Goal: Information Seeking & Learning: Compare options

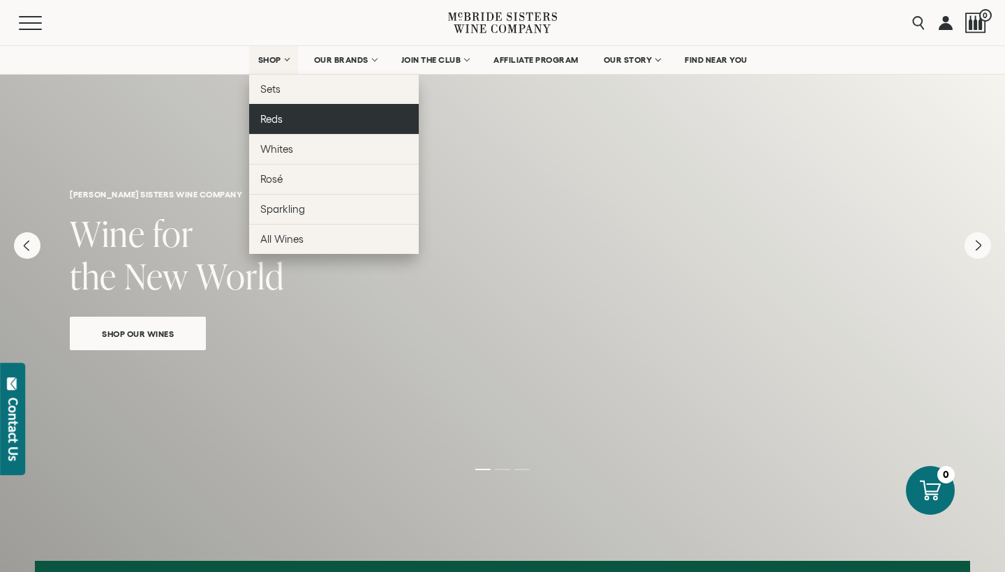
click at [283, 119] on link "Reds" at bounding box center [334, 119] width 170 height 30
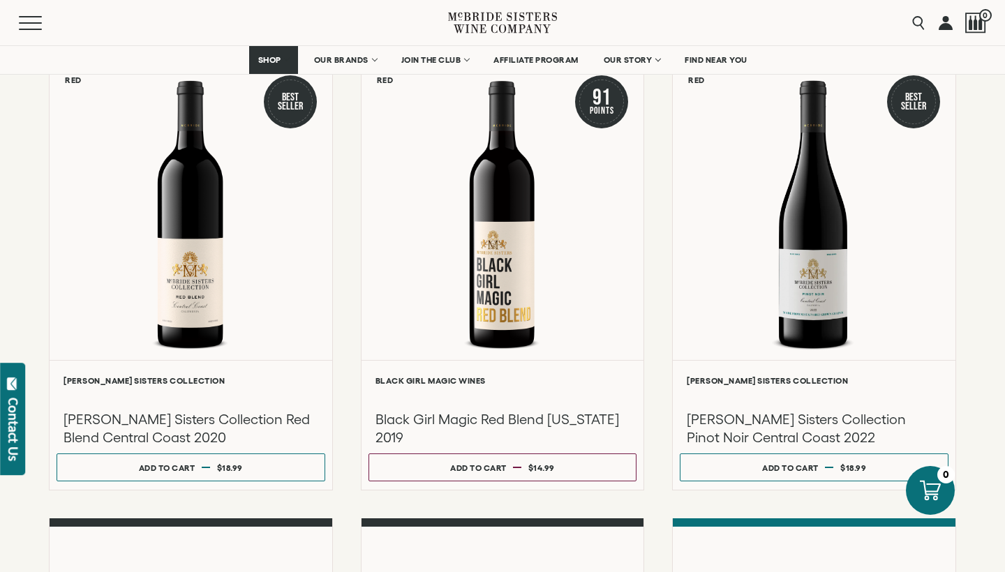
scroll to position [167, 0]
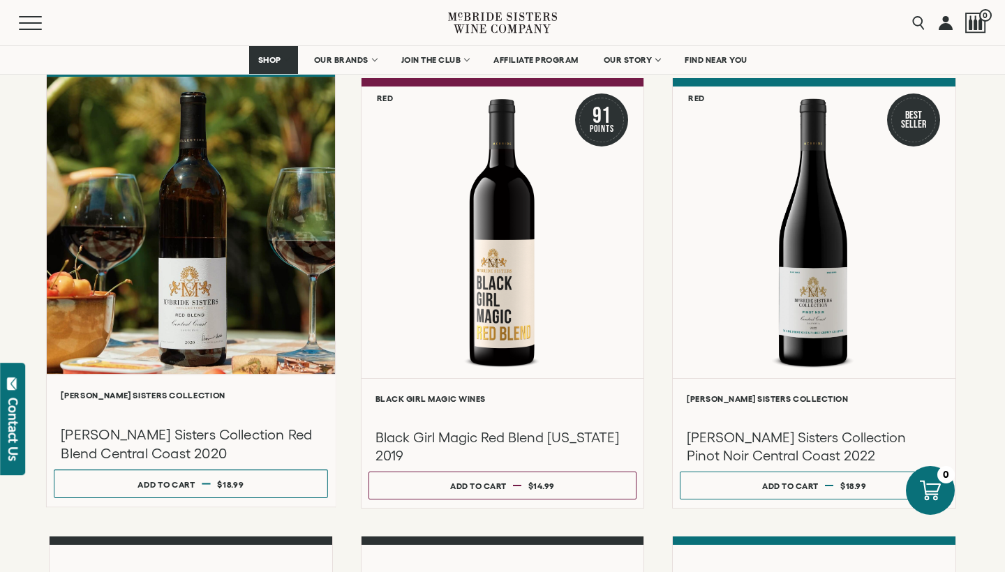
drag, startPoint x: 209, startPoint y: 406, endPoint x: 178, endPoint y: 406, distance: 31.4
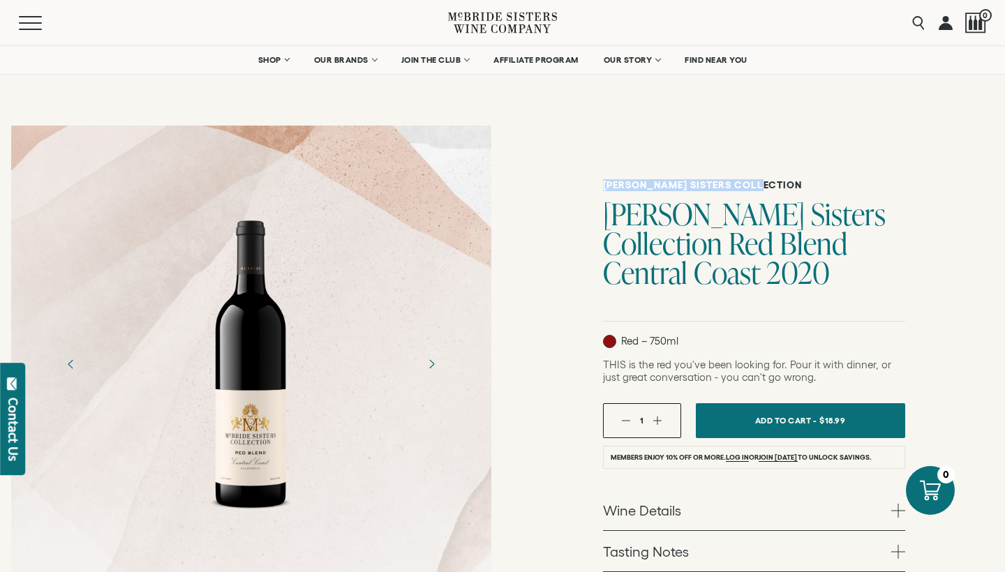
drag, startPoint x: 778, startPoint y: 184, endPoint x: 599, endPoint y: 183, distance: 179.4
click at [599, 184] on div "McBride Sisters Collection McBride Sisters Collection Red Blend Central Coast 2…" at bounding box center [754, 480] width 503 height 732
copy h6 "[PERSON_NAME] Sisters Collection"
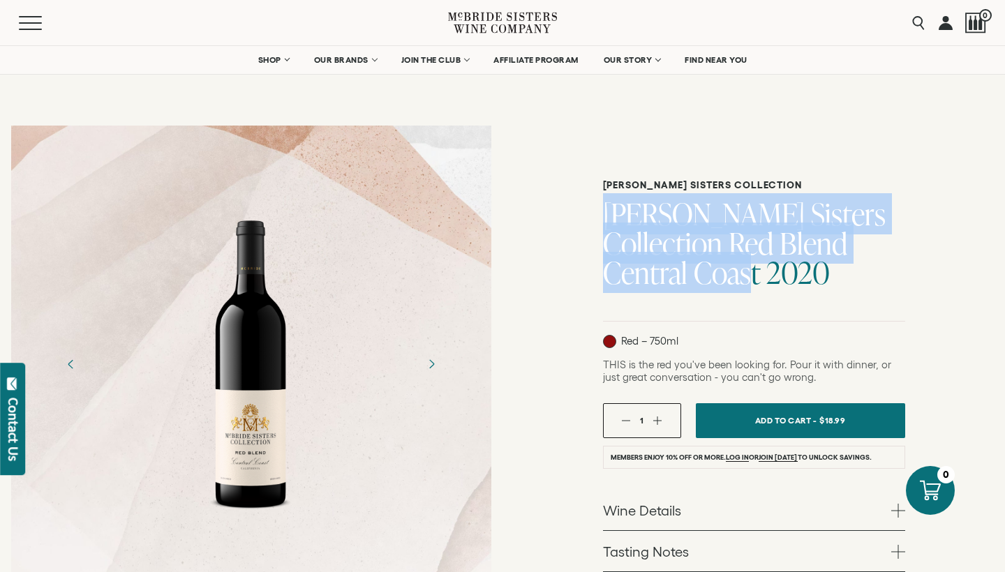
drag, startPoint x: 694, startPoint y: 275, endPoint x: 582, endPoint y: 212, distance: 129.1
click at [582, 212] on div "McBride Sisters Collection McBride Sisters Collection Red Blend Central Coast 2…" at bounding box center [754, 480] width 503 height 732
copy h1 "[PERSON_NAME] Sisters Collection Red Blend Central Coast 2020"
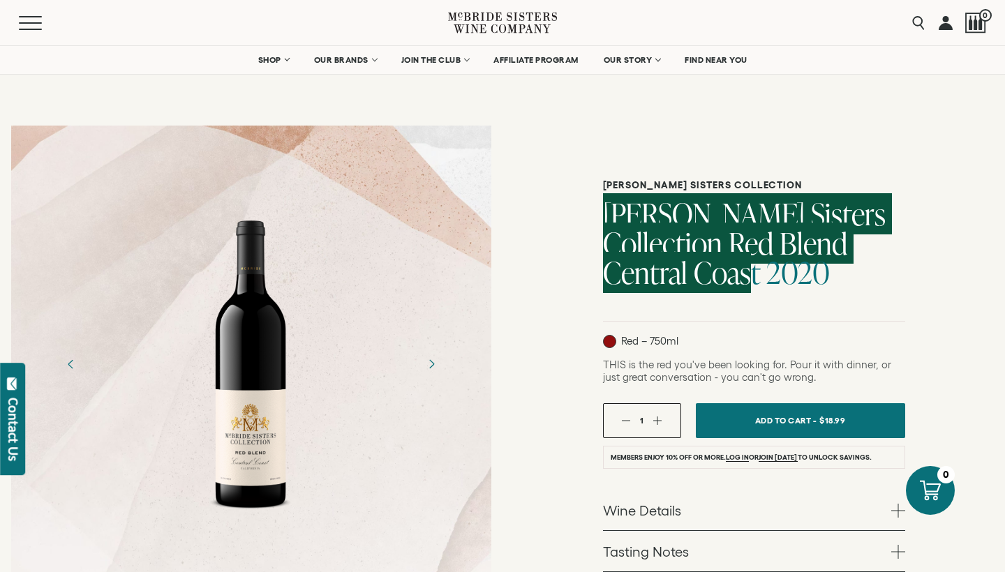
copy h1 "[PERSON_NAME] Sisters Collection Red Blend Central Coast 2020"
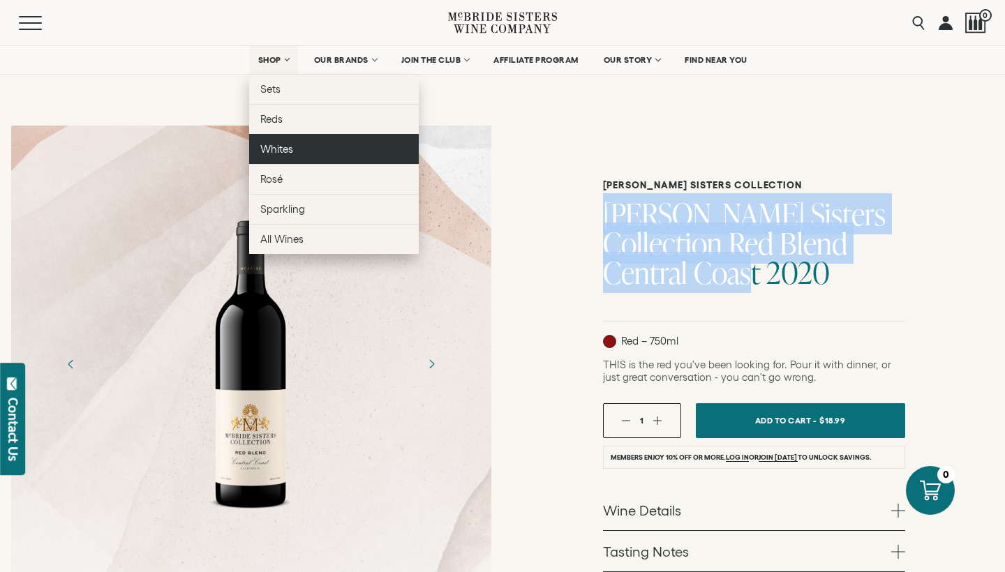
click at [278, 145] on span "Whites" at bounding box center [276, 149] width 33 height 12
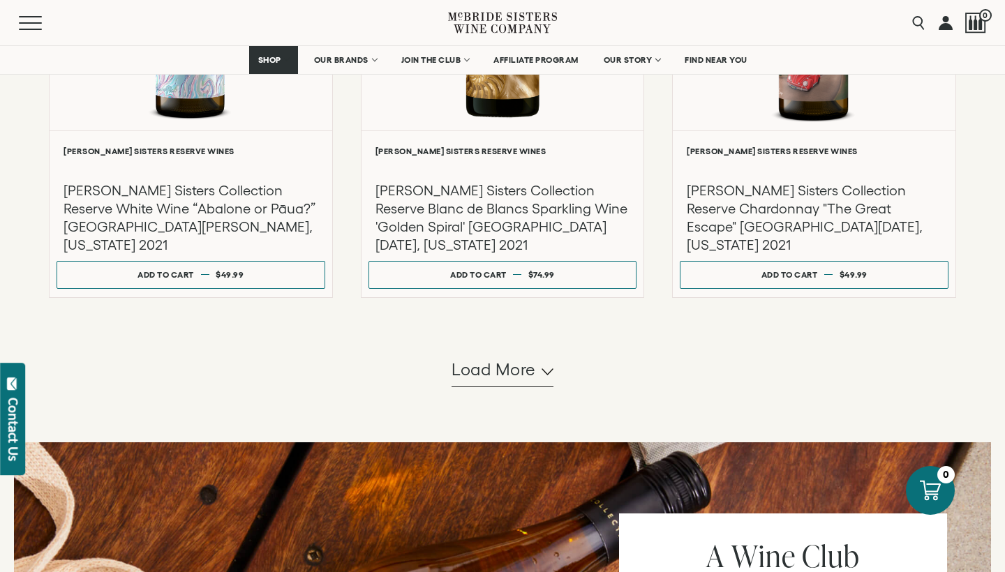
scroll to position [1357, 0]
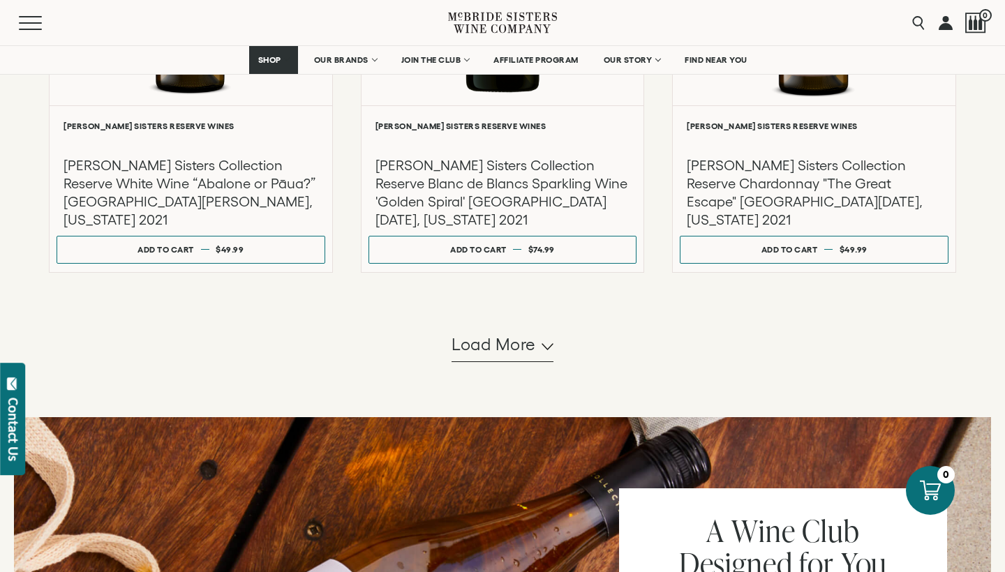
click at [531, 362] on button "Load more" at bounding box center [503, 346] width 102 height 34
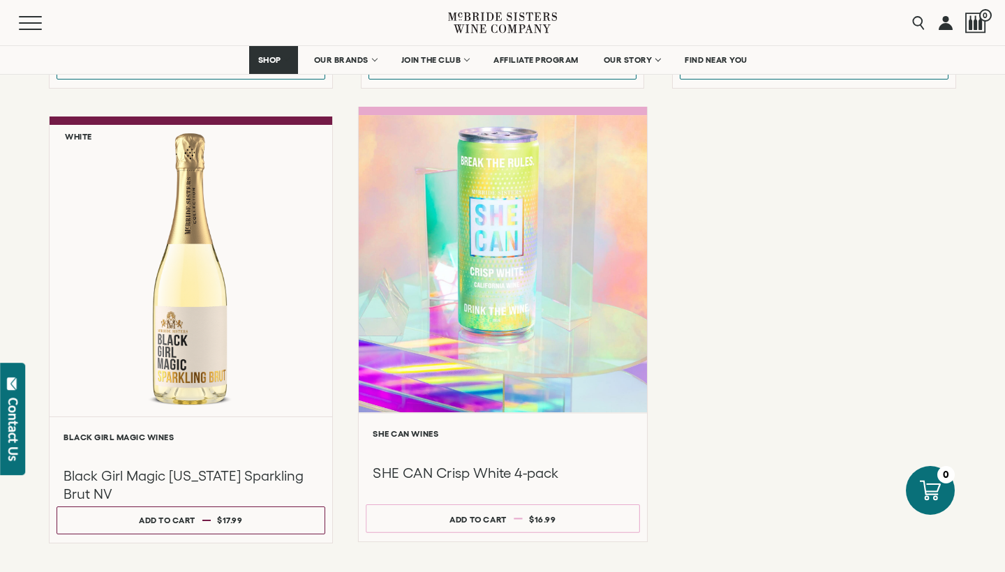
scroll to position [1560, 0]
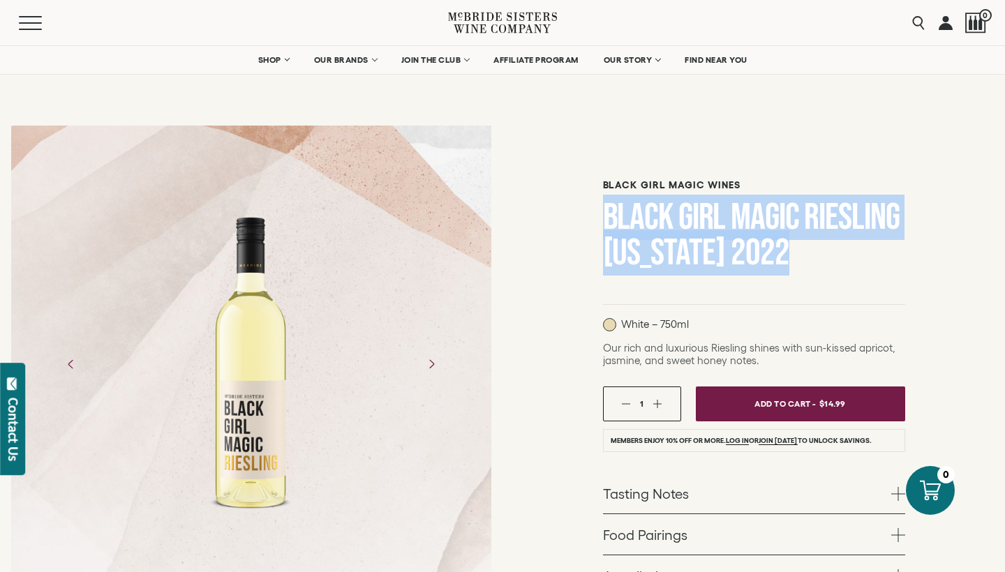
drag, startPoint x: 821, startPoint y: 246, endPoint x: 582, endPoint y: 208, distance: 242.5
click at [582, 208] on div "Black Girl Magic Wines Black Girl Magic Riesling California 2022 White – 750ml …" at bounding box center [754, 451] width 503 height 674
copy h1 "Black Girl Magic Riesling California 2022"
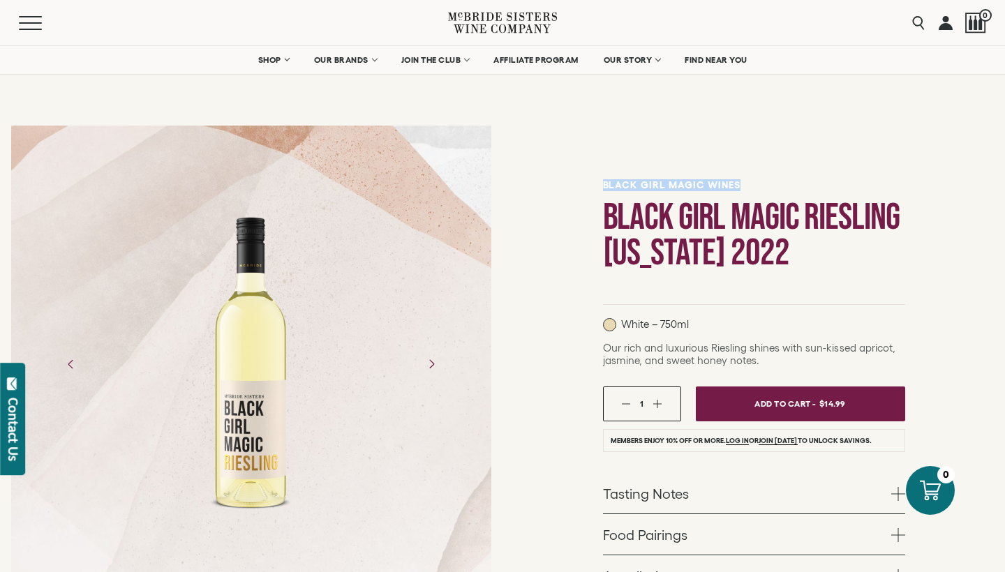
drag, startPoint x: 760, startPoint y: 184, endPoint x: 585, endPoint y: 183, distance: 174.5
click at [585, 183] on div "Black Girl Magic Wines Black Girl Magic Riesling California 2022 White – 750ml …" at bounding box center [754, 451] width 503 height 674
copy h6 "Black Girl Magic Wines"
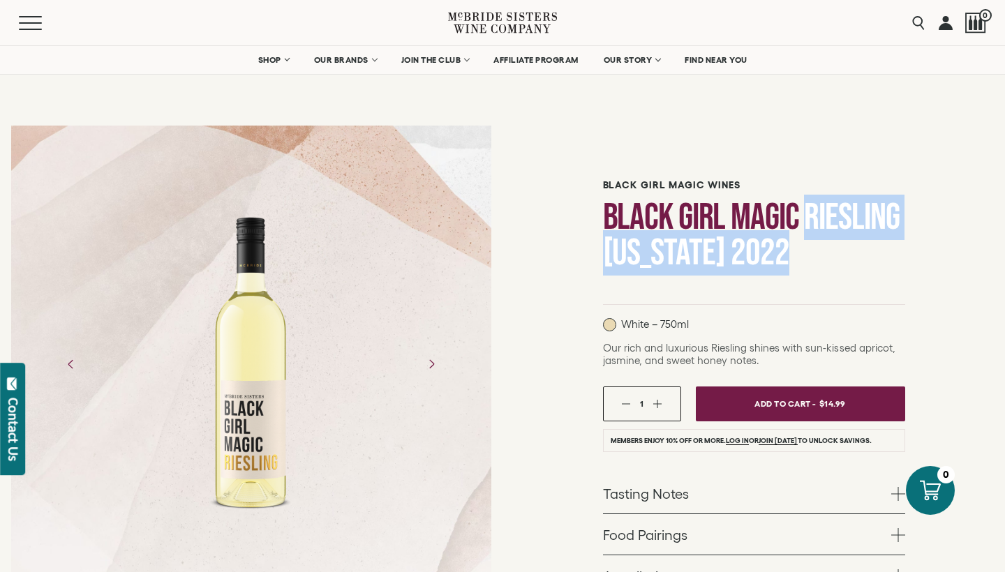
drag, startPoint x: 832, startPoint y: 253, endPoint x: 806, endPoint y: 212, distance: 48.4
click at [806, 212] on h1 "Black Girl Magic Riesling California 2022" at bounding box center [754, 235] width 302 height 71
copy h1 "Riesling California 2022"
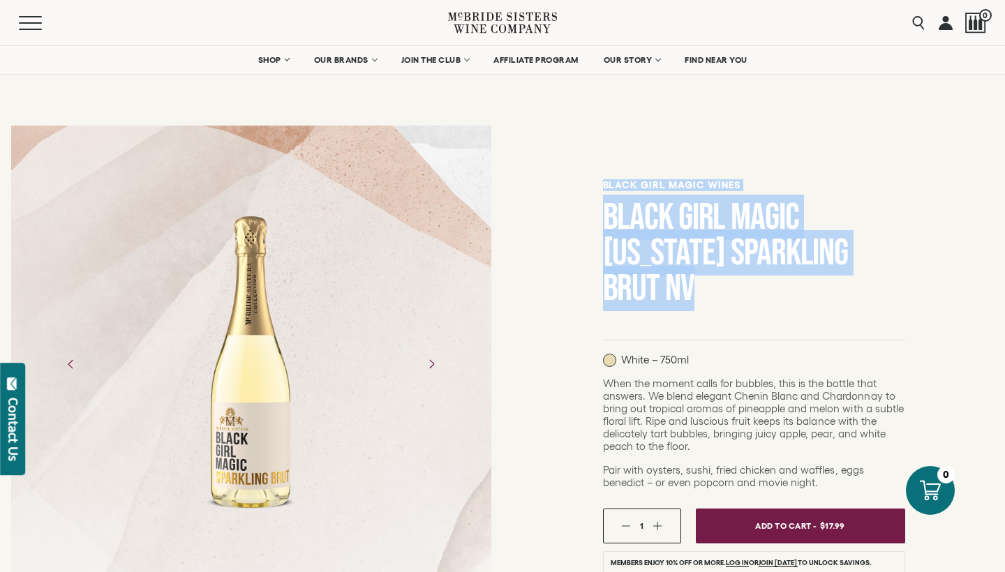
drag, startPoint x: 711, startPoint y: 310, endPoint x: 582, endPoint y: 182, distance: 182.2
click at [582, 182] on div "Black Girl Magic Wines Black Girl Magic [US_STATE] Sparkling Brut NV White – 75…" at bounding box center [754, 512] width 503 height 797
copy div "Black Girl Magic Wines Black Girl Magic [US_STATE] Sparkling Brut NV"
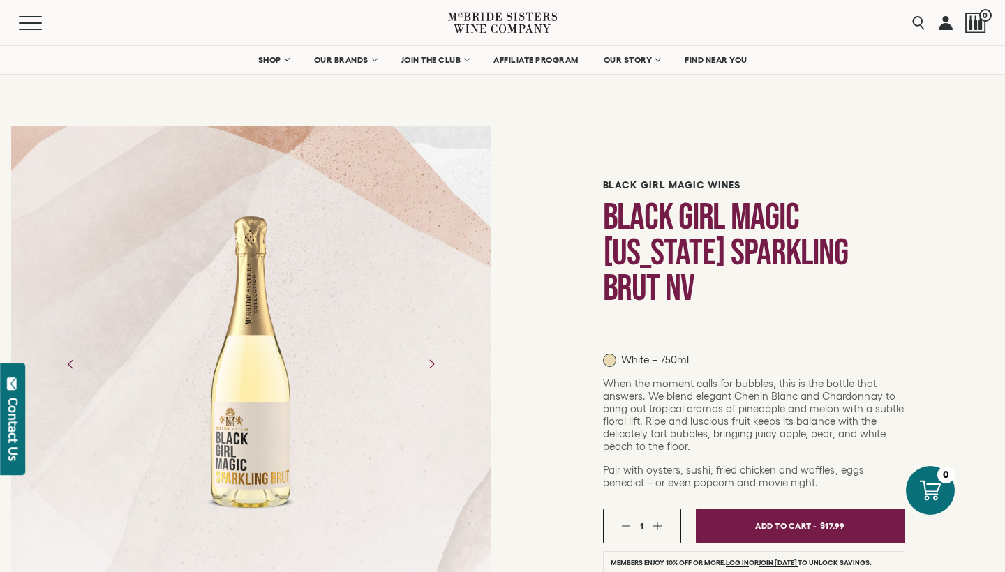
click at [771, 292] on h1 "Black Girl Magic [US_STATE] Sparkling Brut NV" at bounding box center [754, 253] width 302 height 107
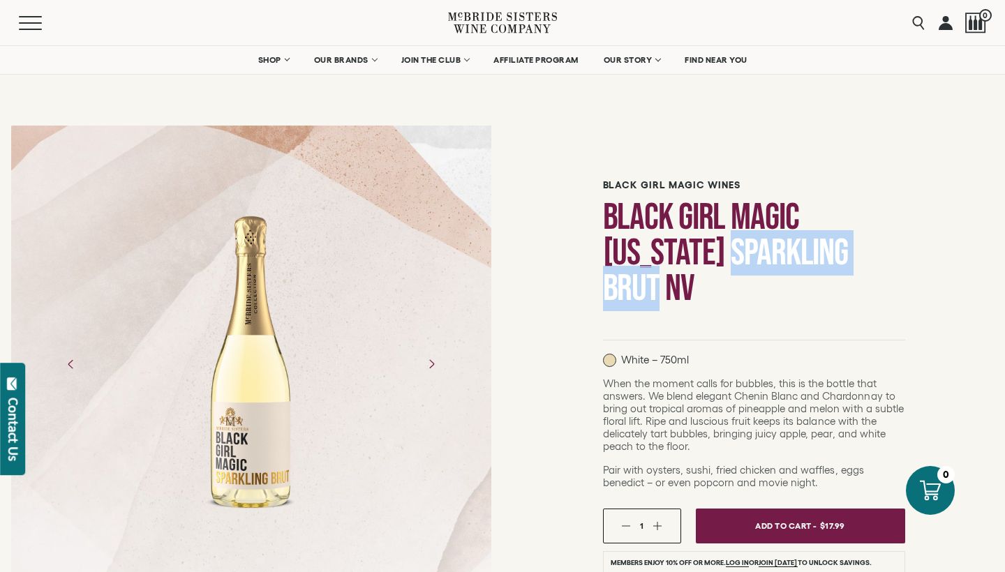
drag, startPoint x: 737, startPoint y: 256, endPoint x: 653, endPoint y: 272, distance: 85.2
click at [653, 272] on h1 "Black Girl Magic [US_STATE] Sparkling Brut NV" at bounding box center [754, 253] width 302 height 107
copy h1 "Sparkling Brut"
drag, startPoint x: 709, startPoint y: 289, endPoint x: 599, endPoint y: 263, distance: 112.6
click at [599, 263] on div "Black Girl Magic Wines Black Girl Magic [US_STATE] Sparkling Brut NV White – 75…" at bounding box center [754, 512] width 503 height 797
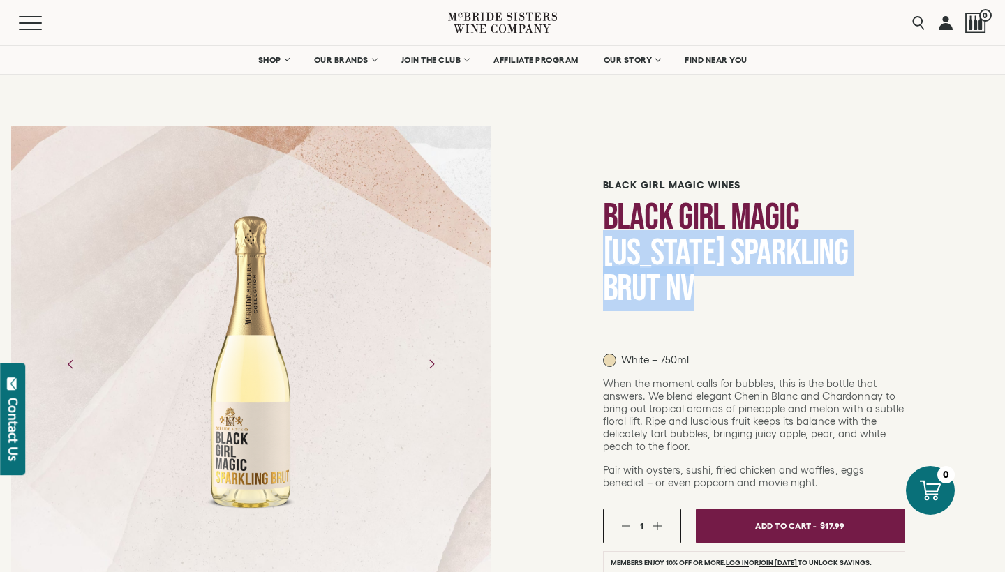
copy h1 "[US_STATE] Sparkling Brut NV"
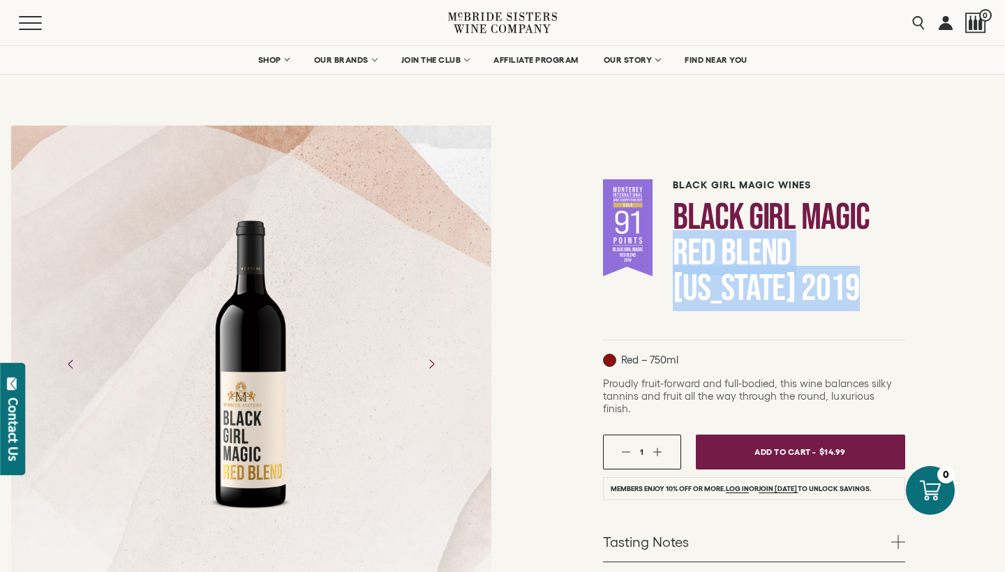
drag, startPoint x: 865, startPoint y: 275, endPoint x: 672, endPoint y: 251, distance: 194.2
click at [673, 251] on h1 "Black Girl Magic Red Blend [US_STATE] 2019" at bounding box center [789, 253] width 232 height 107
copy h1 "Red Blend [US_STATE] 2019"
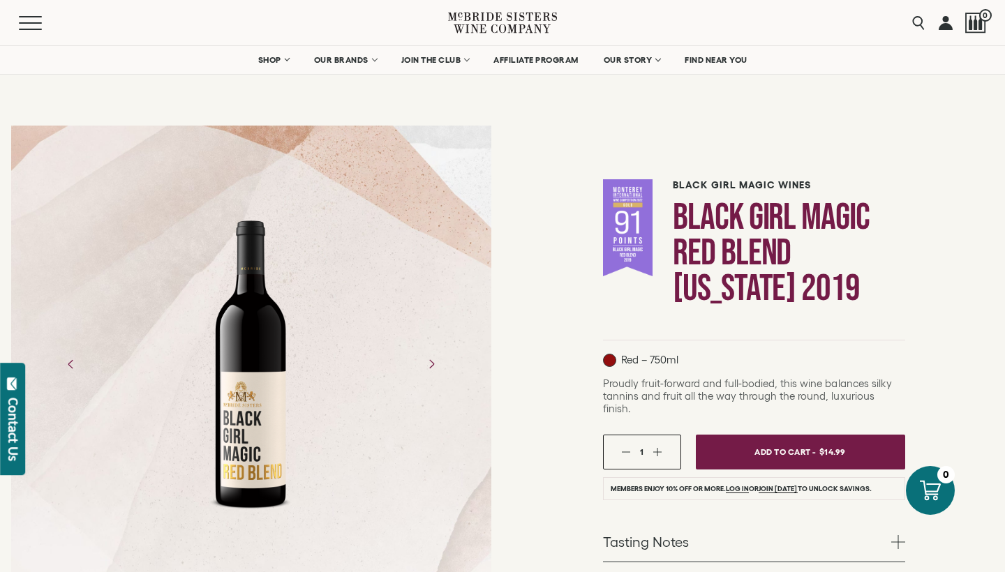
click at [924, 205] on div "Black Girl Magic Wines Black Girl Magic Red Blend [US_STATE] 2019 Red – 750ml" at bounding box center [754, 475] width 503 height 723
